Goal: Information Seeking & Learning: Learn about a topic

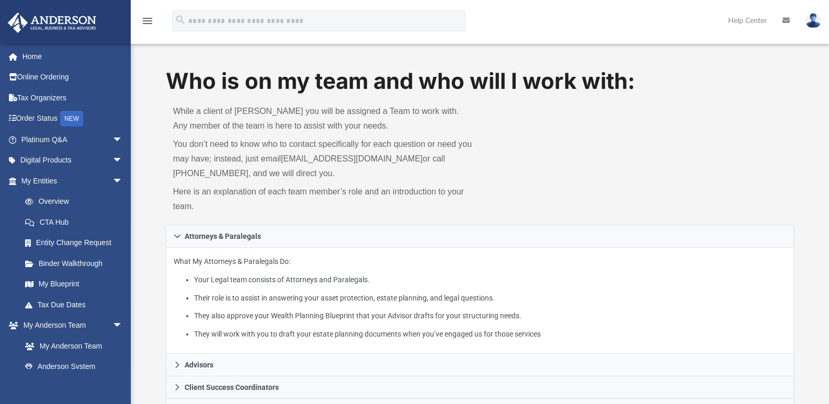
click at [810, 20] on img at bounding box center [813, 20] width 16 height 15
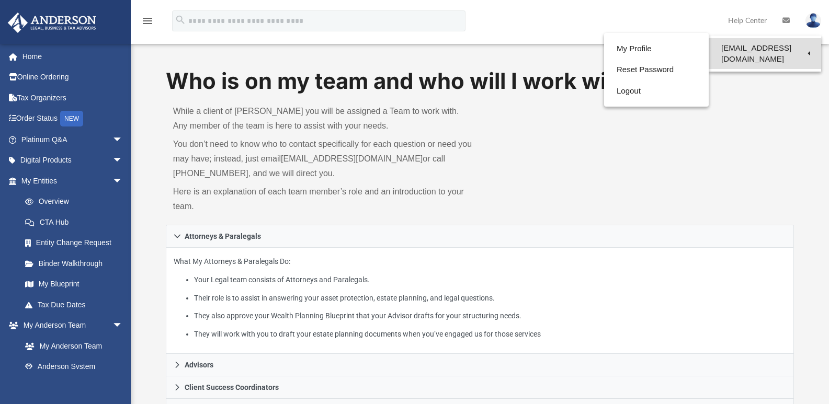
click at [742, 49] on link "[EMAIL_ADDRESS][DOMAIN_NAME]" at bounding box center [764, 53] width 112 height 31
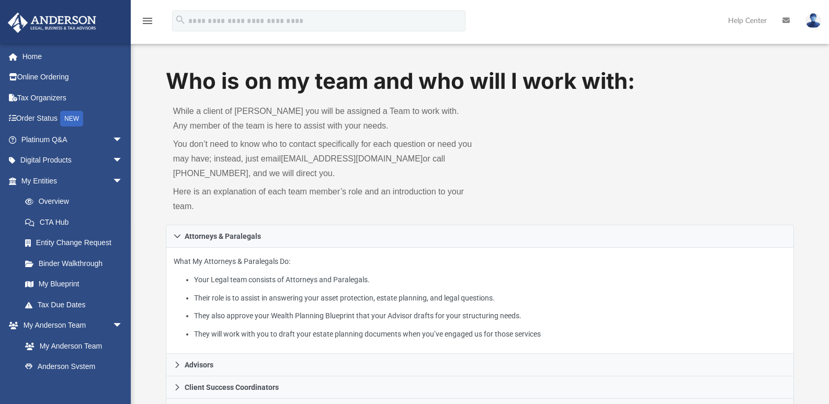
click at [810, 17] on img at bounding box center [813, 20] width 16 height 15
click at [31, 55] on link "Home" at bounding box center [72, 56] width 131 height 21
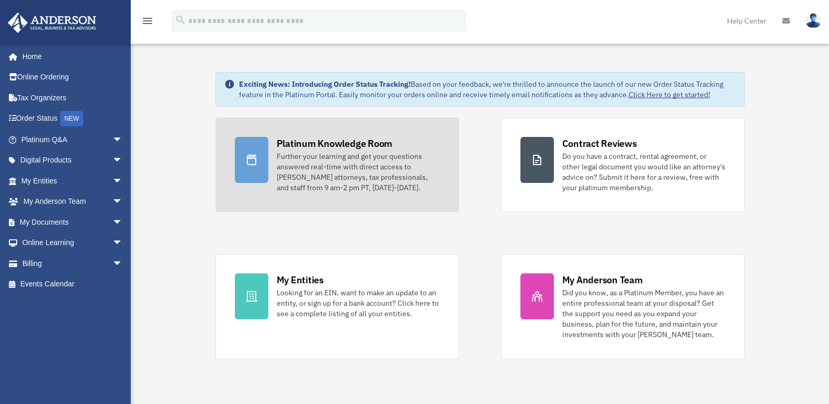
click at [330, 153] on div "Further your learning and get your questions answered real-time with direct acc…" at bounding box center [358, 172] width 163 height 42
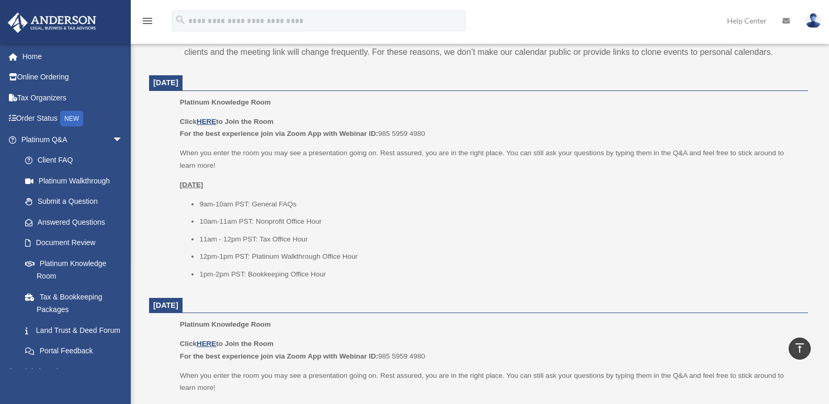
scroll to position [366, 0]
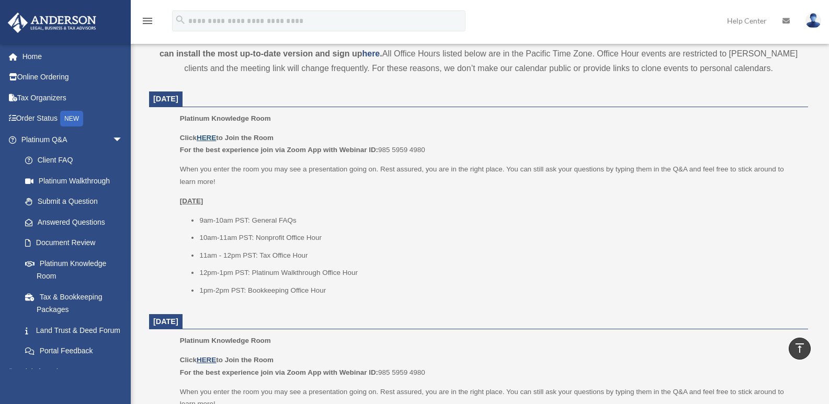
click at [207, 137] on u "HERE" at bounding box center [206, 138] width 19 height 8
